Goal: Task Accomplishment & Management: Manage account settings

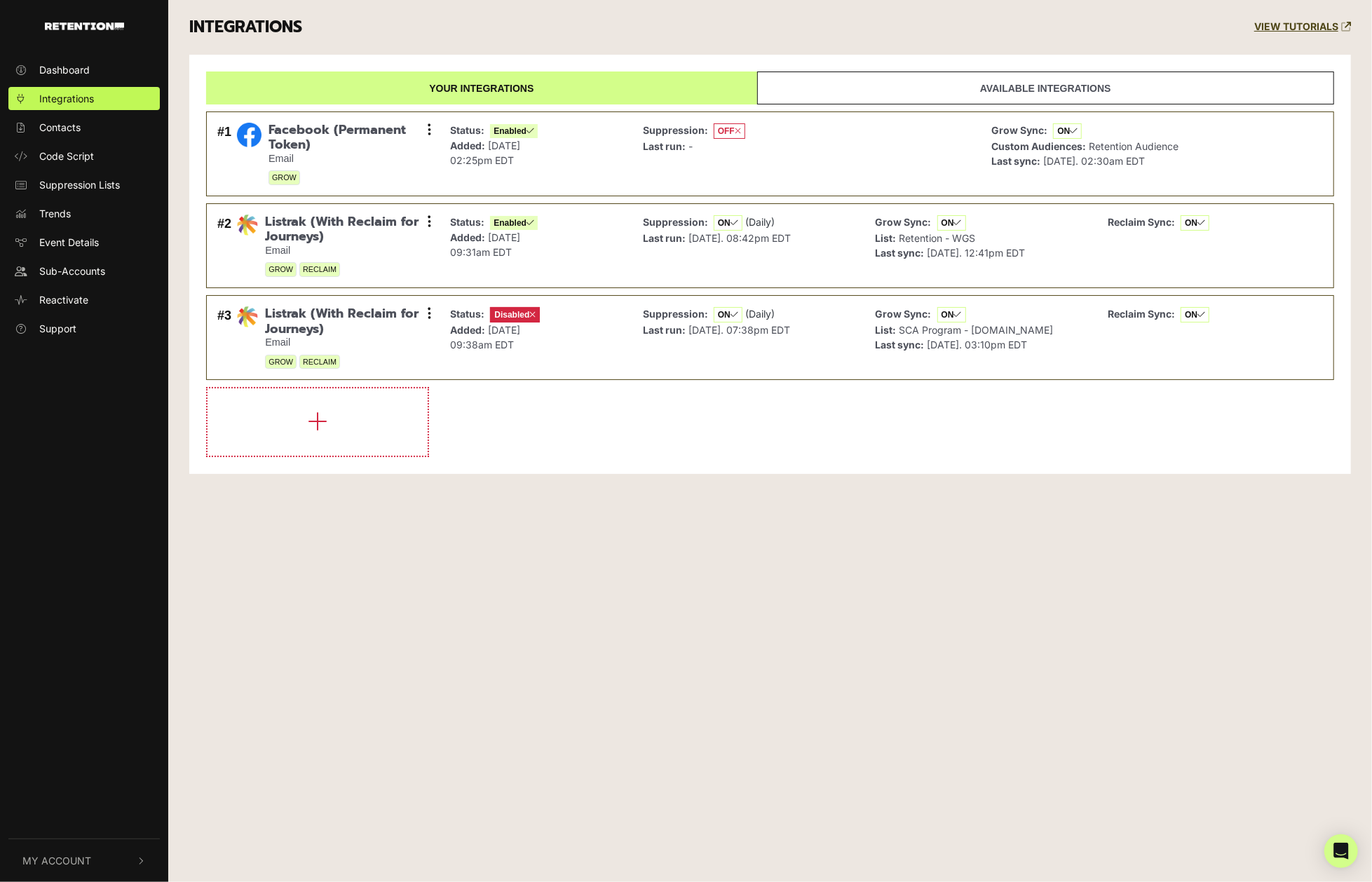
click at [62, 855] on span "My Account" at bounding box center [56, 861] width 68 height 14
click at [67, 857] on span "Sign Out" at bounding box center [58, 859] width 40 height 14
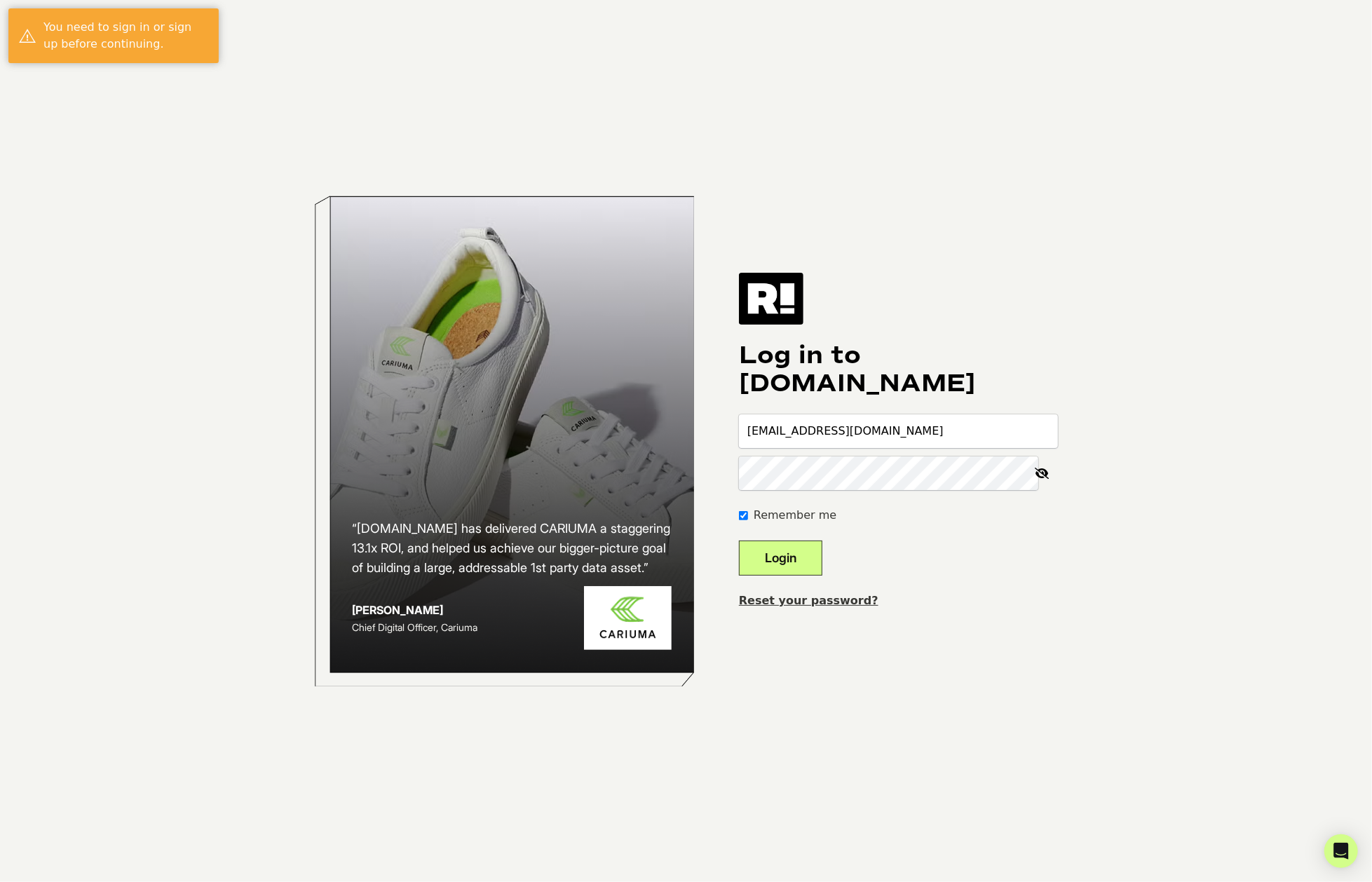
click at [909, 431] on input "[EMAIL_ADDRESS][DOMAIN_NAME]" at bounding box center [898, 431] width 319 height 34
type input "slamoure@wgs.com"
click at [795, 561] on button "Login" at bounding box center [781, 558] width 84 height 35
